Goal: Transaction & Acquisition: Obtain resource

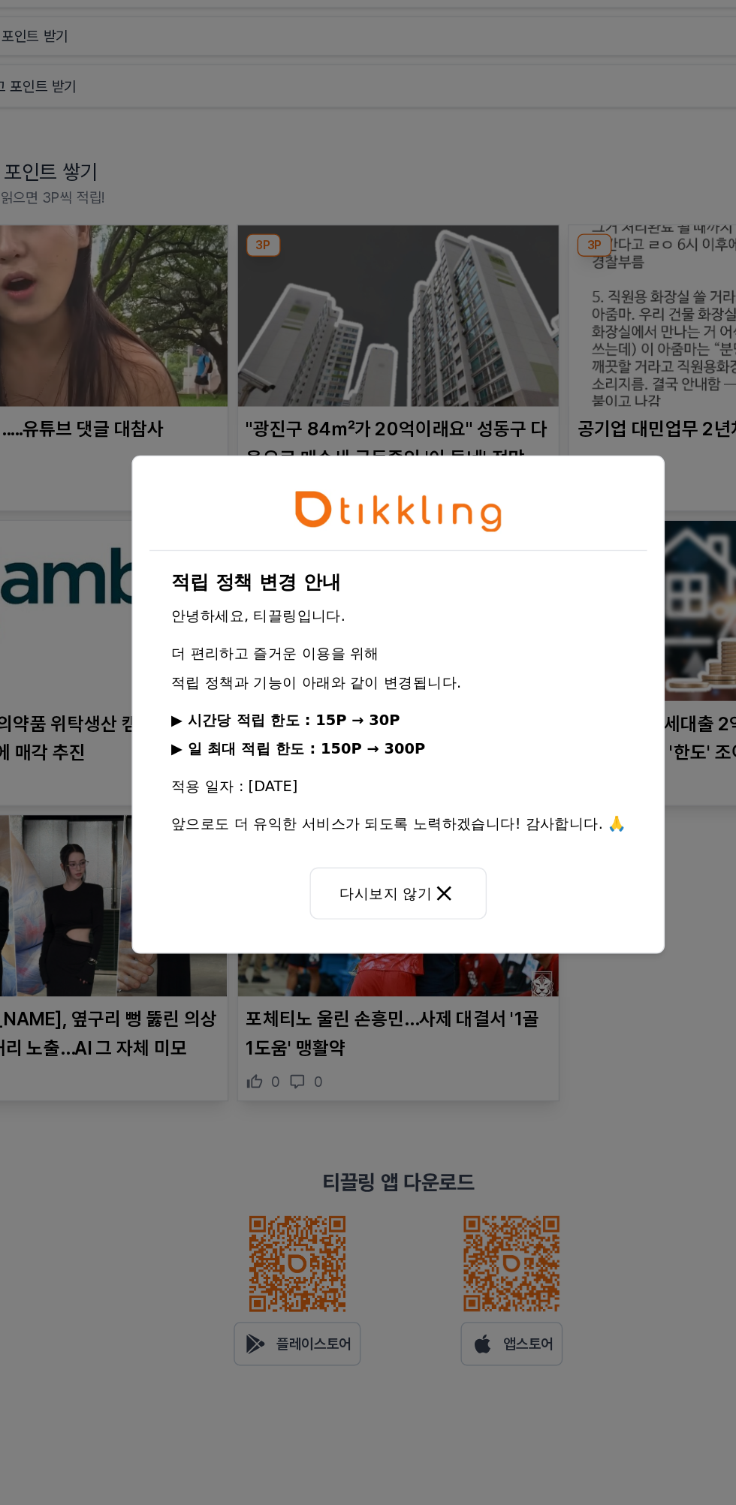
scroll to position [4, 0]
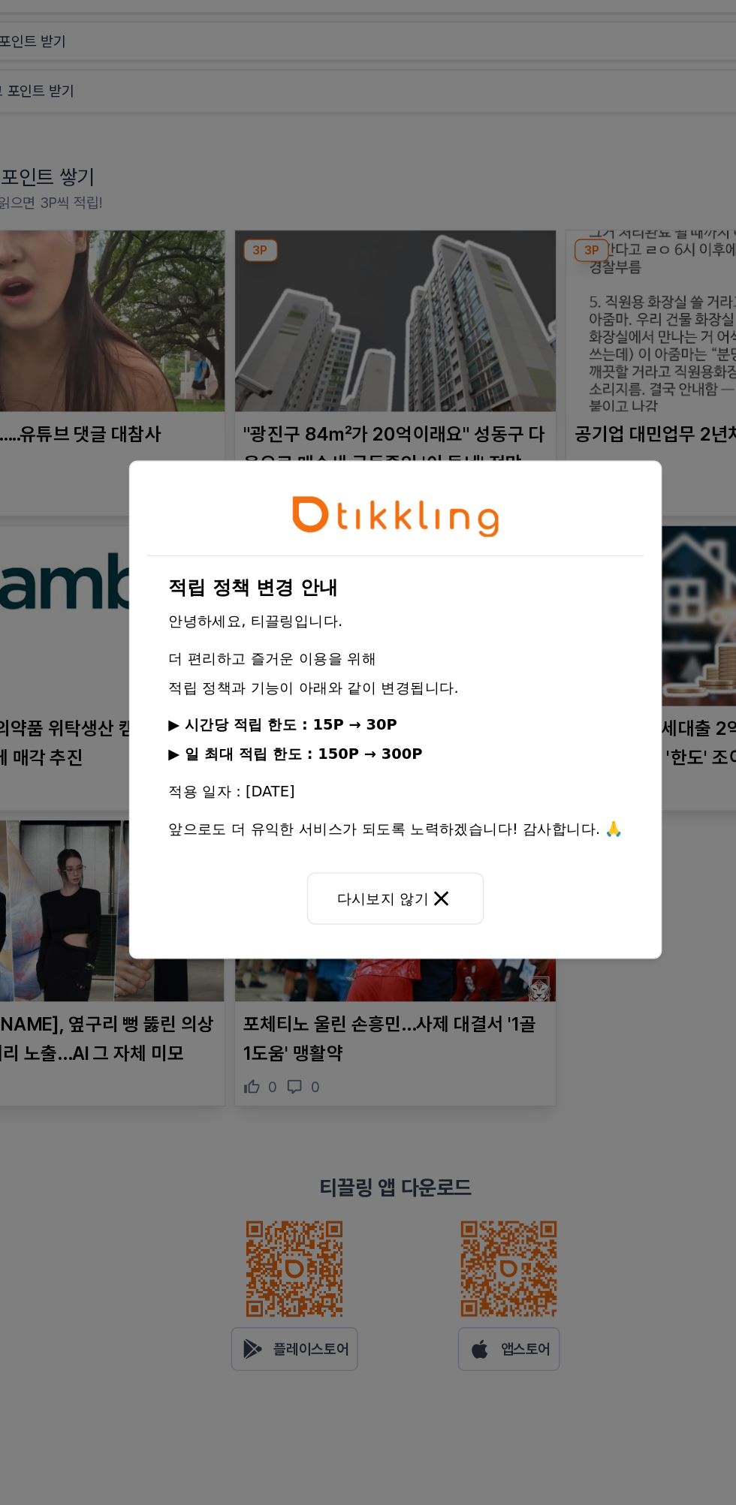
click at [432, 908] on button "다시보지 않기" at bounding box center [368, 889] width 128 height 38
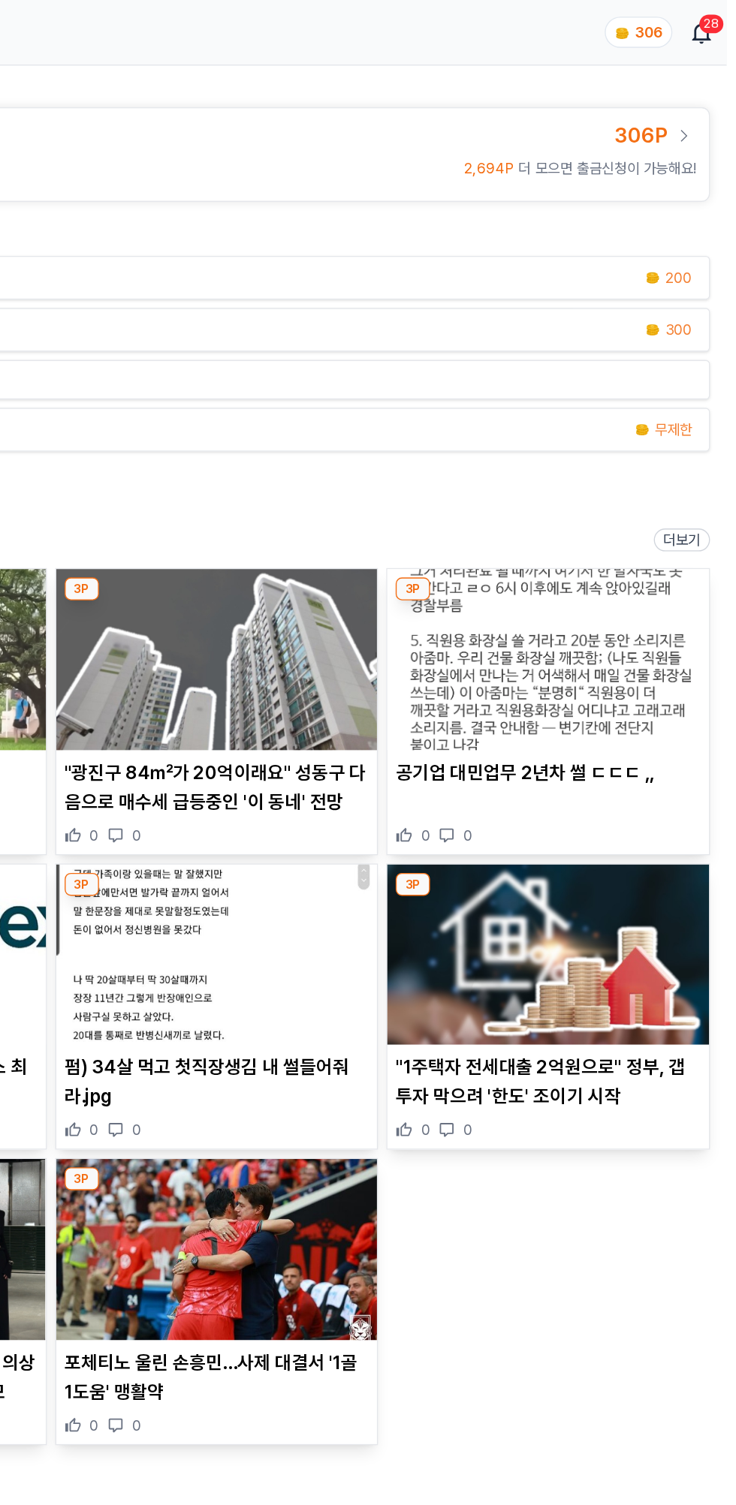
scroll to position [0, 0]
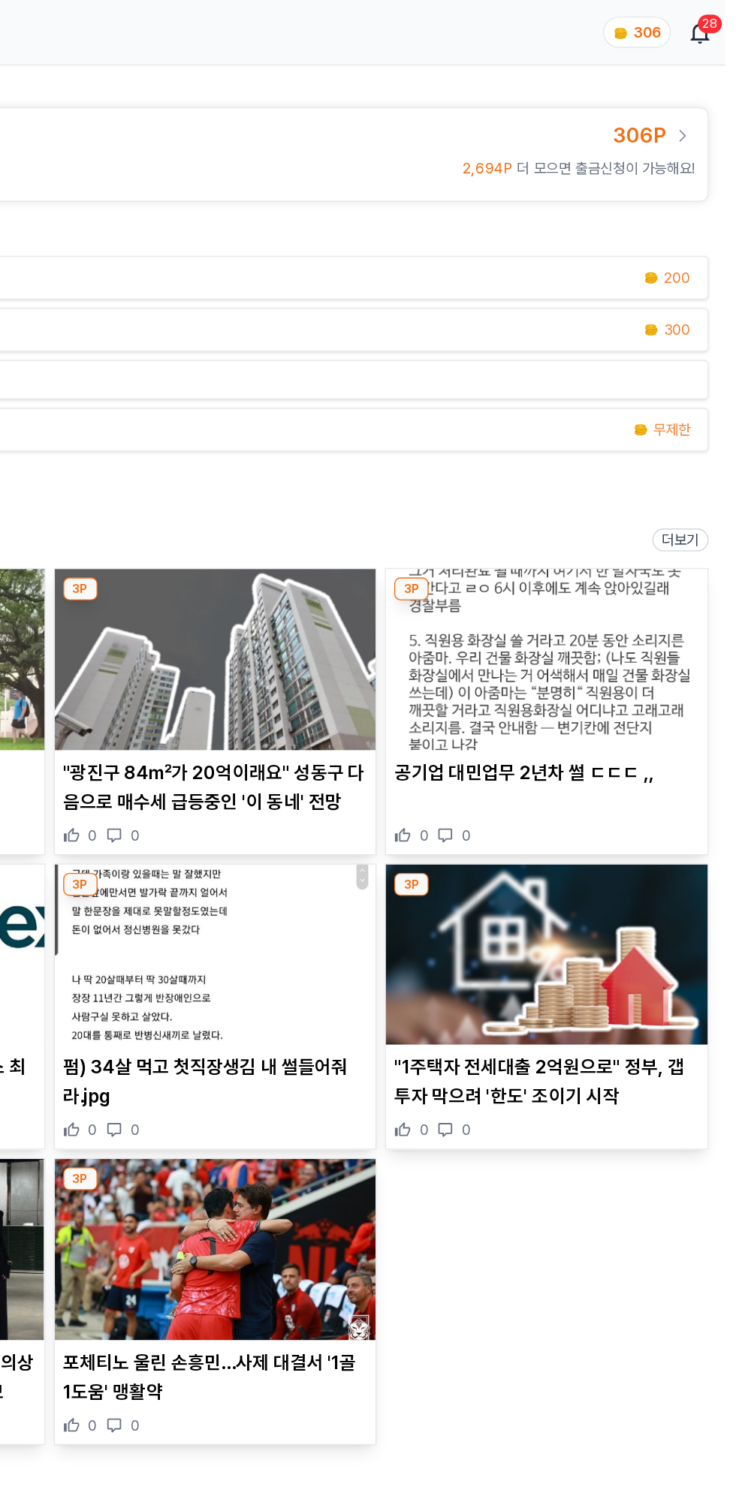
click at [244, 254] on div "콘텐츠 읽고 포인트 받기 300" at bounding box center [368, 238] width 712 height 32
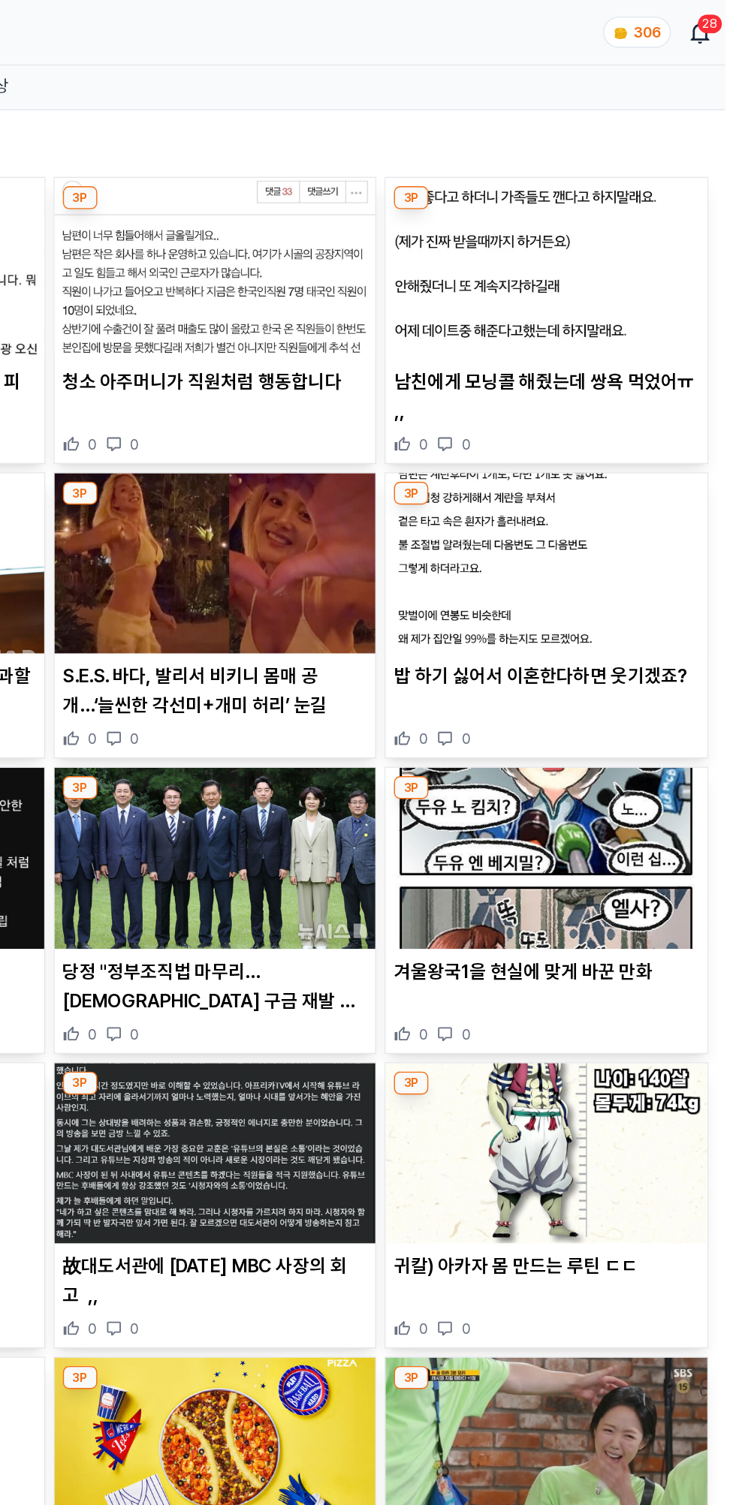
click at [342, 242] on img at bounding box center [368, 193] width 232 height 131
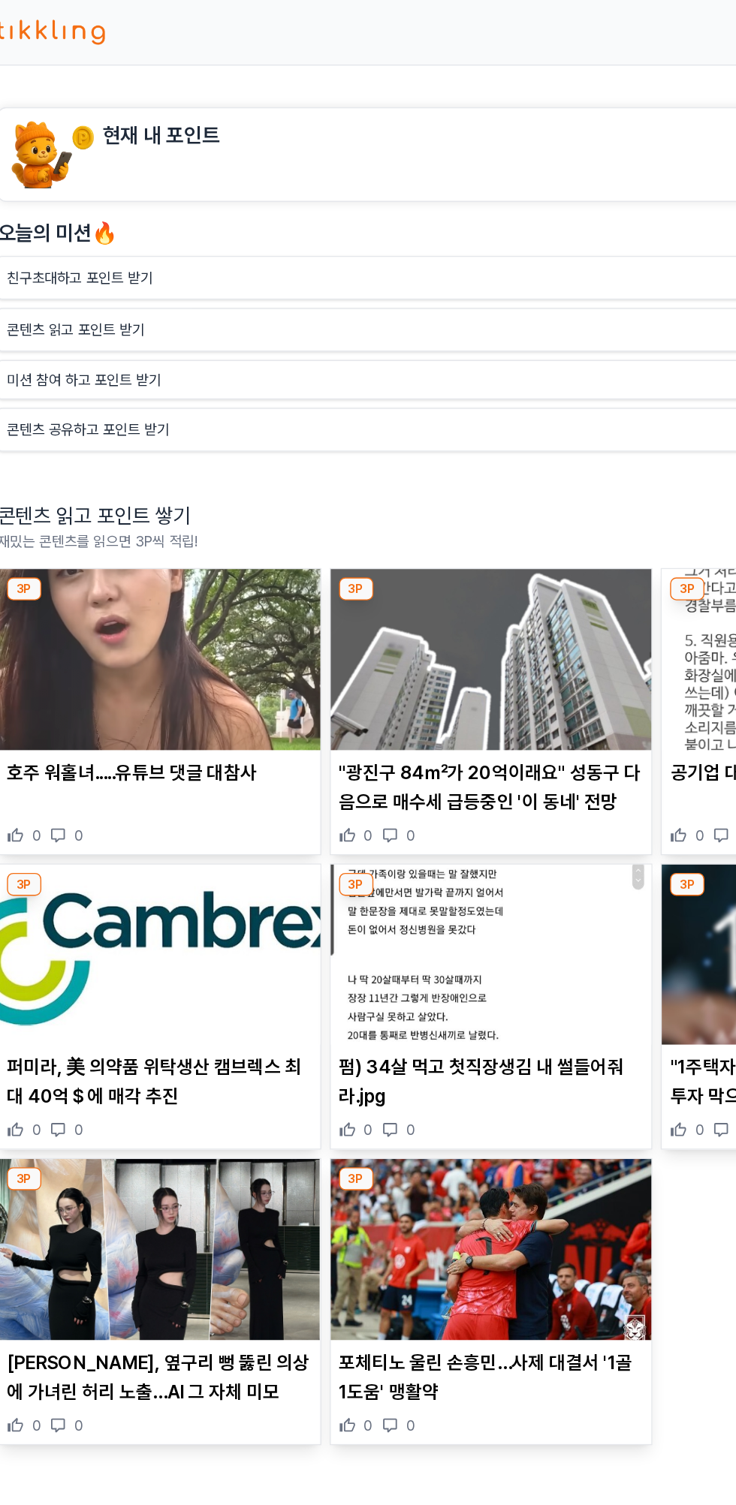
click at [61, 245] on p "콘텐츠 읽고 포인트 받기" at bounding box center [68, 237] width 99 height 15
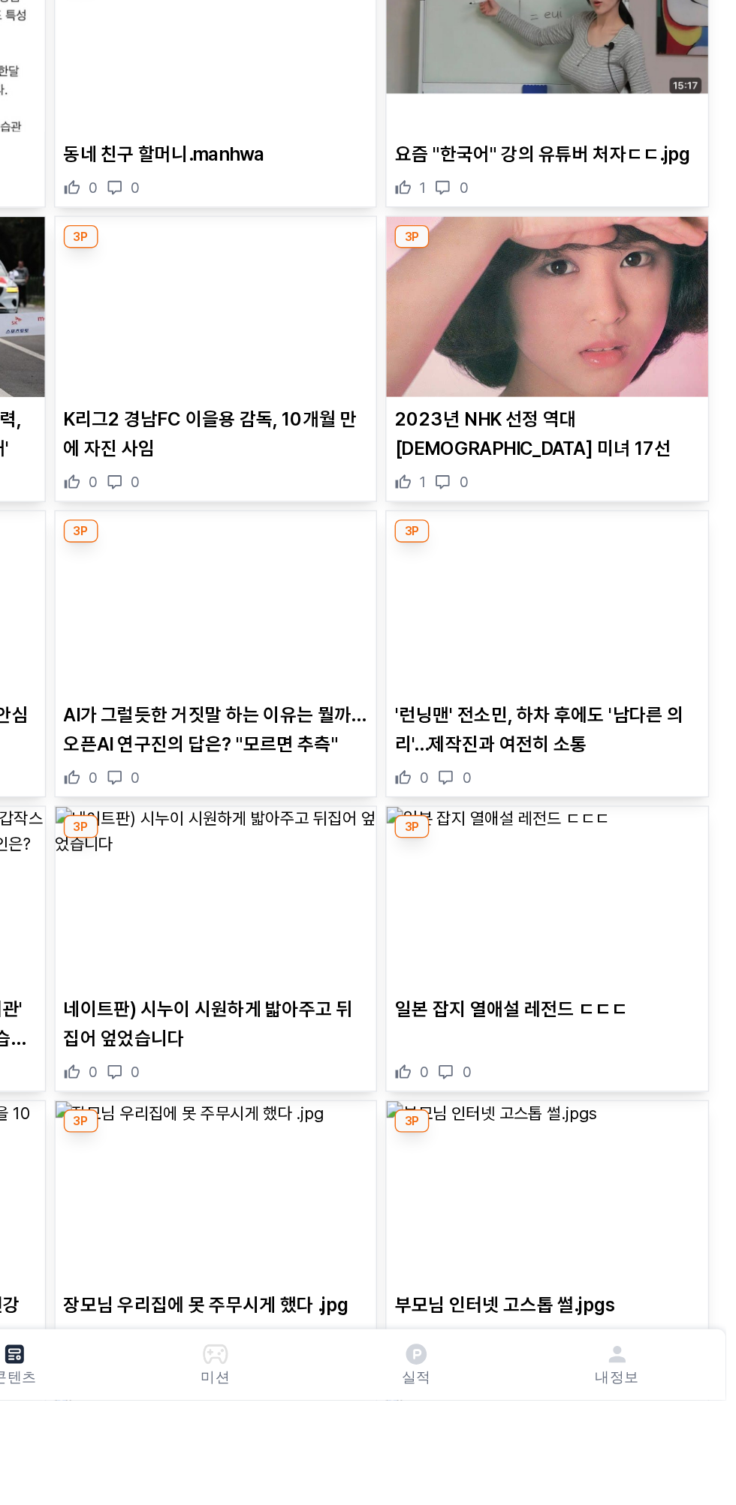
scroll to position [1375, 0]
